Goal: Task Accomplishment & Management: Manage account settings

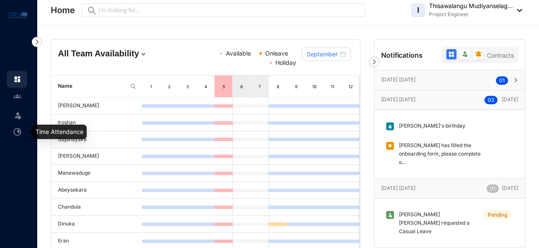
click at [14, 118] on img at bounding box center [18, 115] width 8 height 8
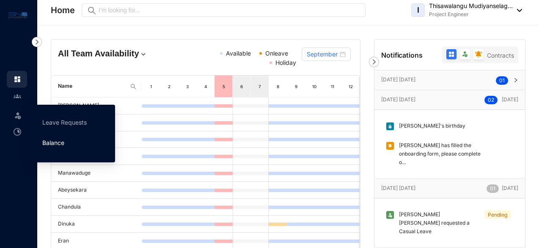
click at [55, 142] on link "Balance" at bounding box center [53, 142] width 22 height 7
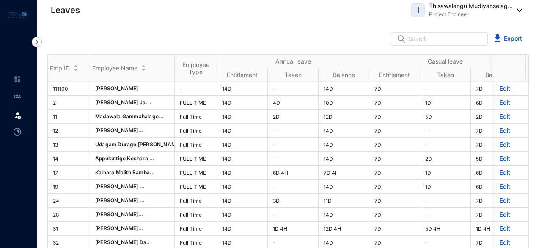
click at [22, 120] on div "Leave" at bounding box center [17, 114] width 20 height 19
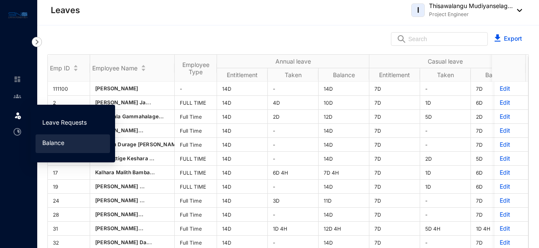
click at [73, 120] on link "Leave Requests" at bounding box center [64, 122] width 44 height 7
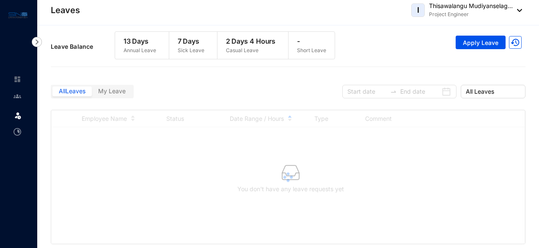
drag, startPoint x: 104, startPoint y: 89, endPoint x: 115, endPoint y: 91, distance: 11.2
click at [104, 89] on span "My Leave" at bounding box center [112, 90] width 28 height 7
click at [92, 93] on input "My Leave" at bounding box center [92, 93] width 0 height 0
